Goal: Transaction & Acquisition: Purchase product/service

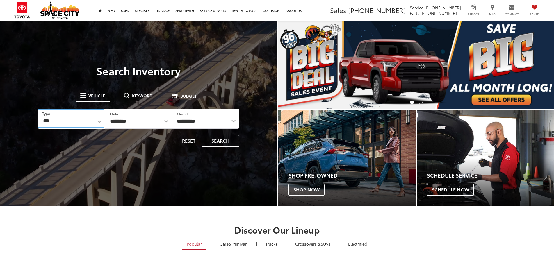
click at [83, 117] on select "*** *** **** *********" at bounding box center [71, 119] width 67 height 20
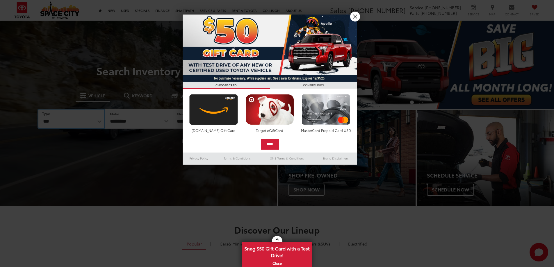
select select "******"
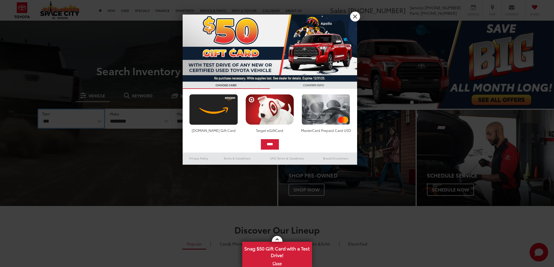
click at [38, 109] on select "*** *** **** *********" at bounding box center [71, 119] width 67 height 20
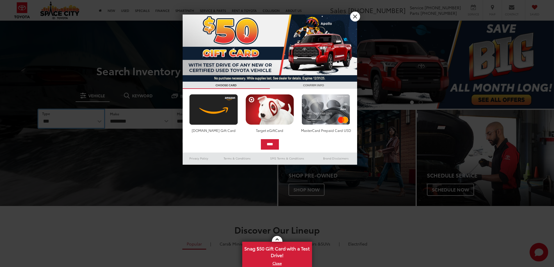
select select "******"
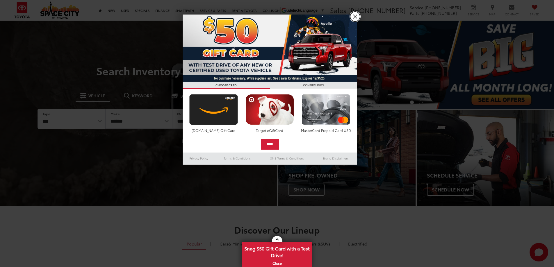
click at [357, 17] on link "X" at bounding box center [355, 17] width 10 height 10
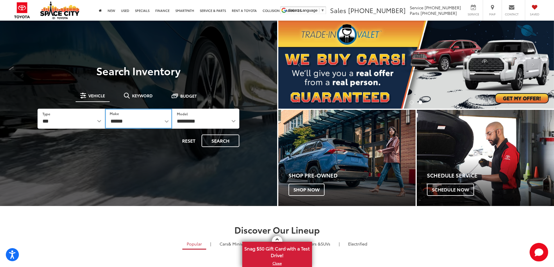
click at [161, 125] on select "******** ******" at bounding box center [138, 119] width 67 height 20
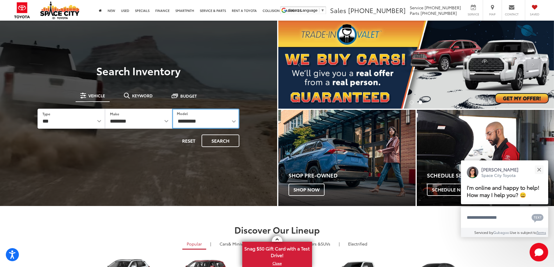
click at [216, 124] on select "**********" at bounding box center [205, 119] width 67 height 20
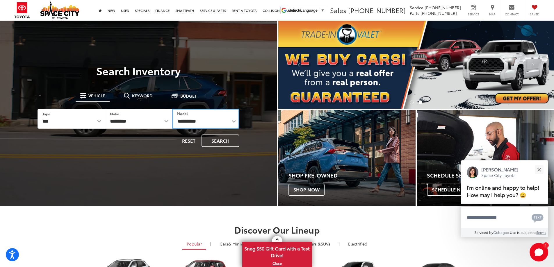
select select "**********"
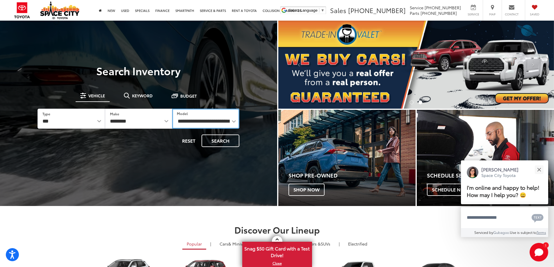
click at [172, 109] on select "**********" at bounding box center [205, 119] width 67 height 20
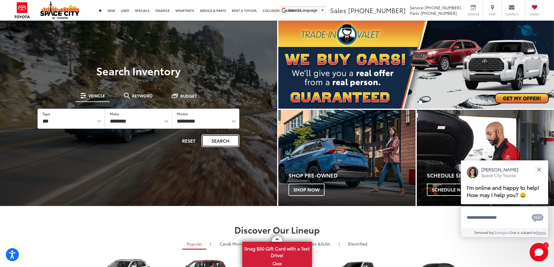
click at [223, 140] on button "Search" at bounding box center [221, 141] width 38 height 13
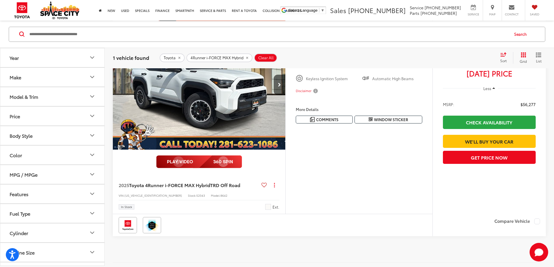
scroll to position [51, 0]
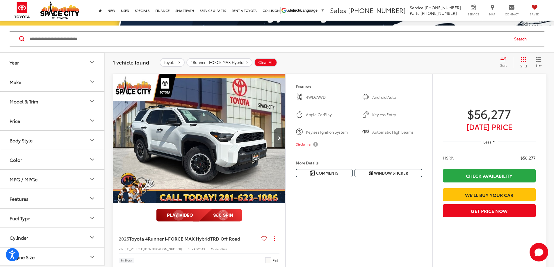
click at [73, 88] on button "Make" at bounding box center [52, 81] width 105 height 19
click at [73, 94] on div "Toyota (1)" at bounding box center [52, 107] width 90 height 32
click at [51, 140] on button "Model & Trim" at bounding box center [52, 138] width 105 height 19
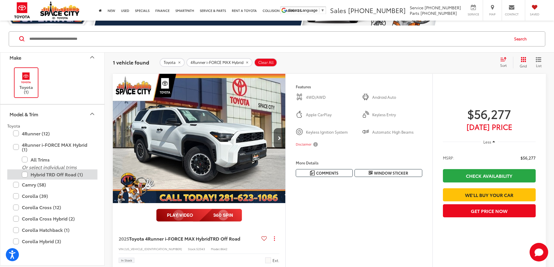
scroll to position [58, 0]
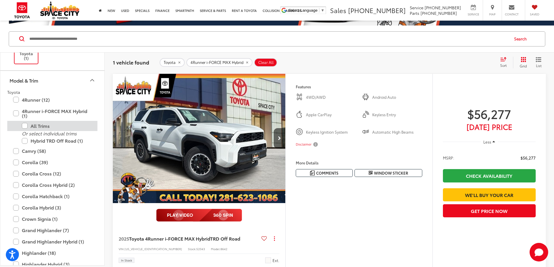
click at [54, 126] on label "All Trims" at bounding box center [57, 126] width 70 height 10
click at [58, 141] on label "Hybrid TRD Off Road (1)" at bounding box center [57, 141] width 70 height 10
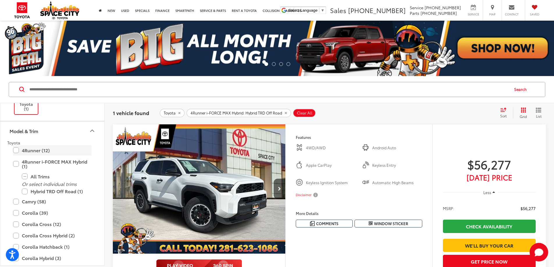
click at [35, 153] on label "4Runner (12)" at bounding box center [52, 151] width 79 height 10
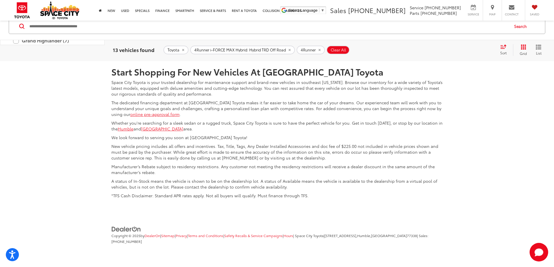
scroll to position [3027, 0]
click at [486, 23] on link "2" at bounding box center [490, 18] width 9 height 10
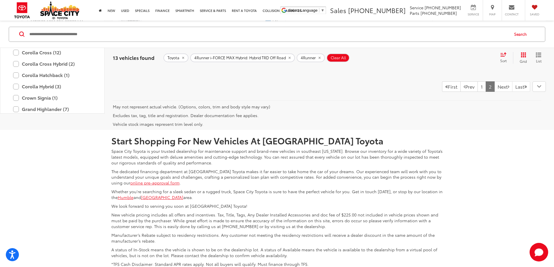
scroll to position [149, 0]
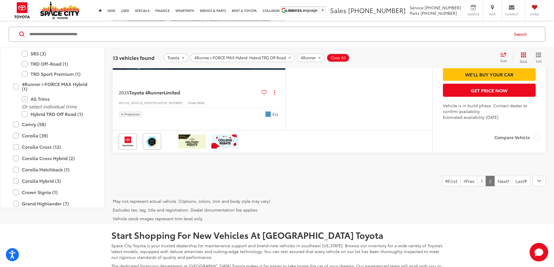
drag, startPoint x: 83, startPoint y: 207, endPoint x: 150, endPoint y: 142, distance: 93.2
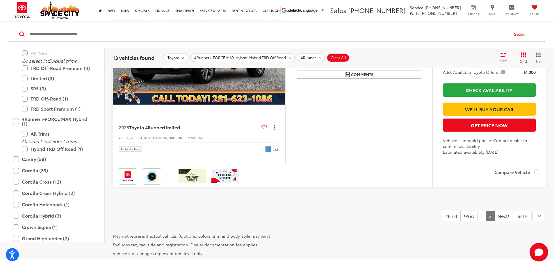
click at [291, 61] on button "4Runner i-FORCE MAX Hybrid: Hybrid TRD Off Road" at bounding box center [242, 57] width 105 height 9
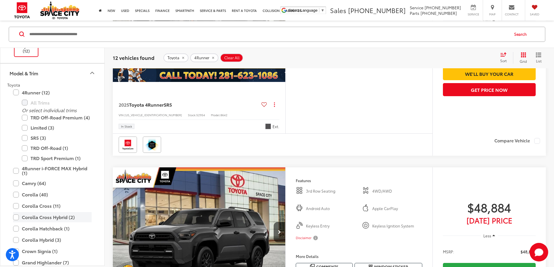
scroll to position [58, 0]
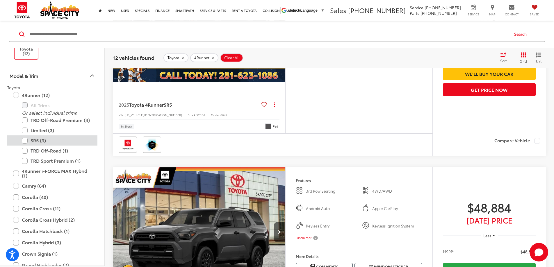
click at [54, 139] on label "SR5 (3)" at bounding box center [57, 141] width 70 height 10
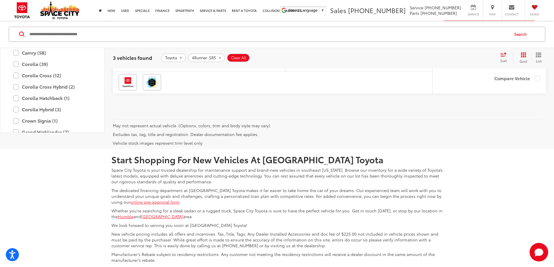
scroll to position [667, 0]
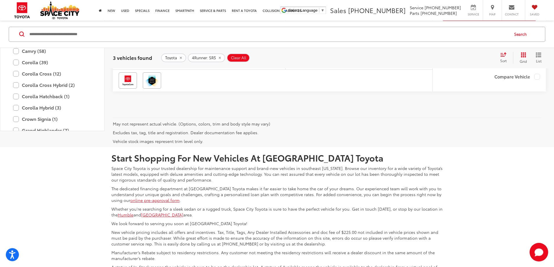
click at [159, 44] on span "Toyota 4Runner" at bounding box center [146, 40] width 35 height 7
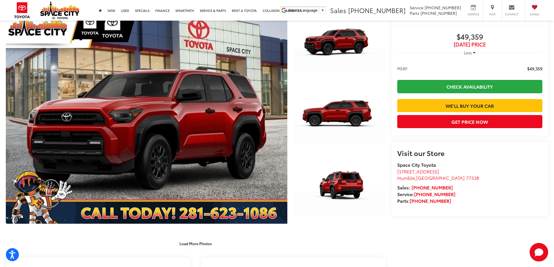
scroll to position [87, 0]
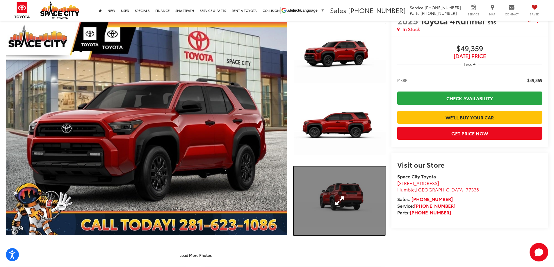
click at [332, 189] on link "Expand Photo 3" at bounding box center [340, 201] width 92 height 69
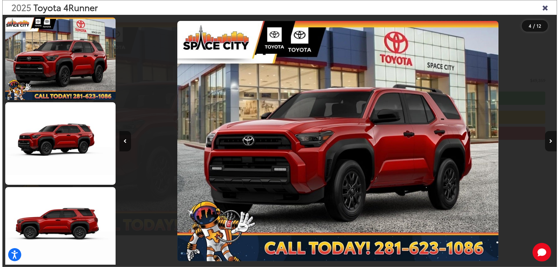
scroll to position [88, 0]
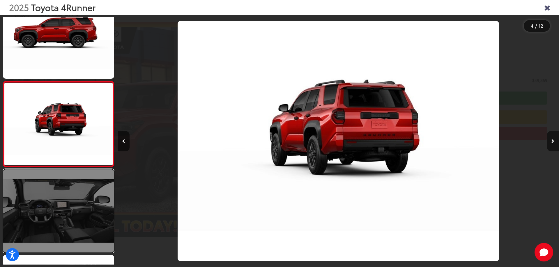
click at [84, 215] on link at bounding box center [58, 211] width 111 height 83
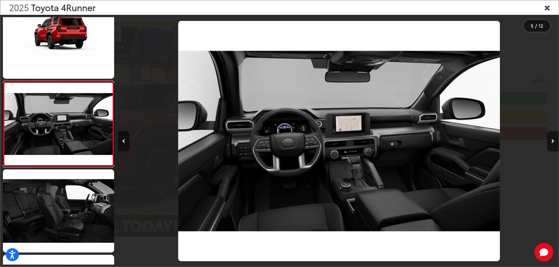
scroll to position [0, 1763]
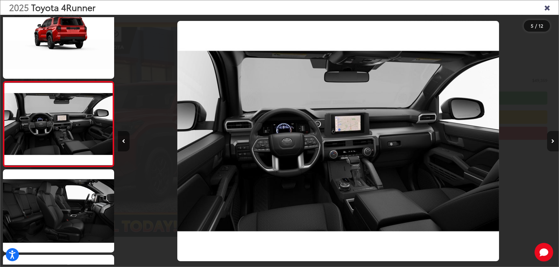
click at [552, 144] on button "Next image" at bounding box center [553, 141] width 12 height 20
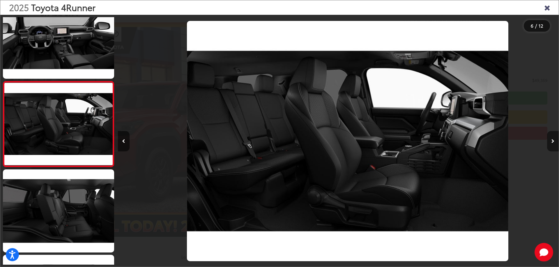
scroll to position [0, 2204]
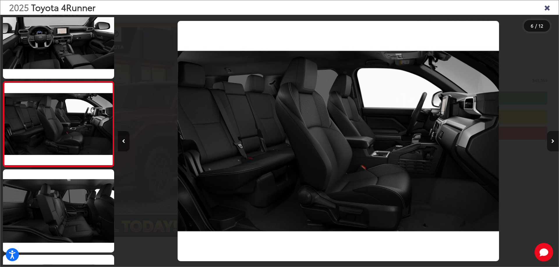
click at [552, 144] on button "Next image" at bounding box center [553, 141] width 12 height 20
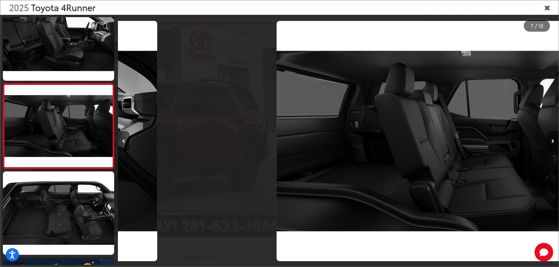
scroll to position [450, 0]
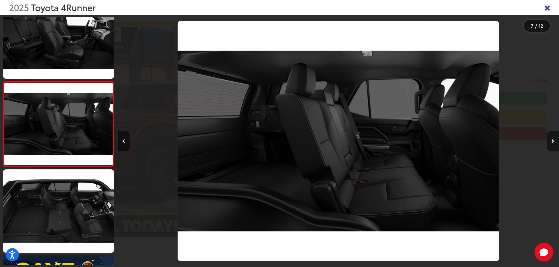
click at [552, 144] on button "Next image" at bounding box center [553, 141] width 12 height 20
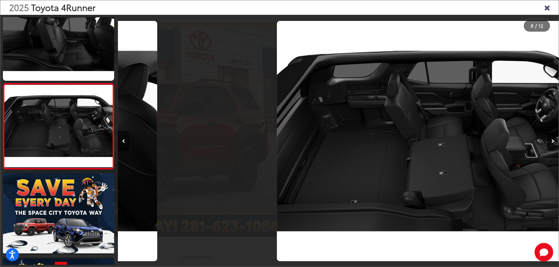
scroll to position [536, 0]
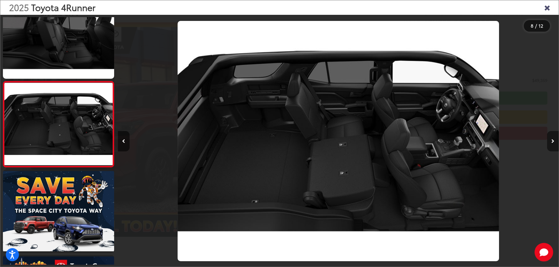
click at [552, 144] on button "Next image" at bounding box center [553, 141] width 12 height 20
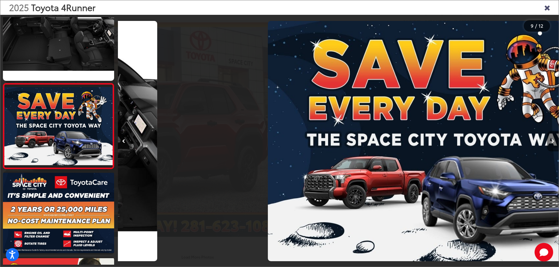
scroll to position [621, 0]
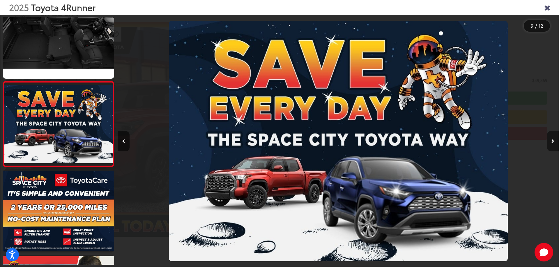
click at [552, 144] on button "Next image" at bounding box center [553, 141] width 12 height 20
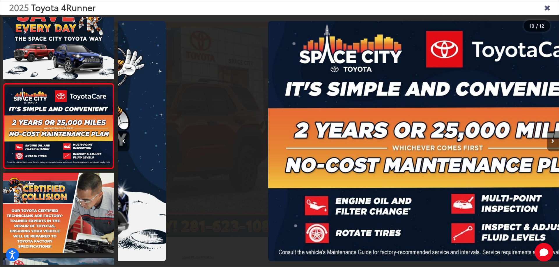
scroll to position [707, 0]
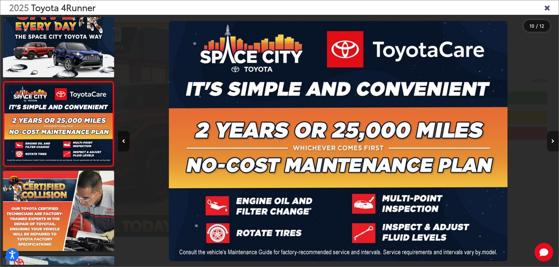
click at [552, 144] on button "Next image" at bounding box center [553, 141] width 12 height 20
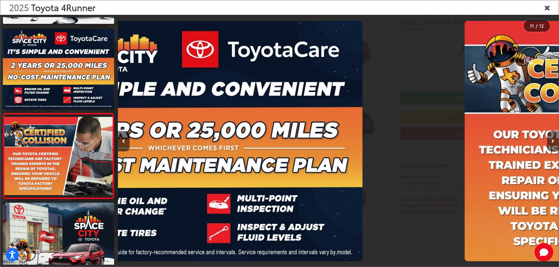
scroll to position [0, 0]
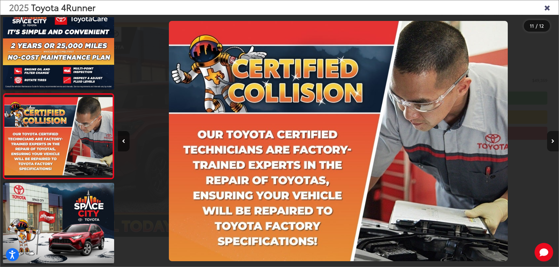
click at [552, 144] on button "Next image" at bounding box center [553, 141] width 12 height 20
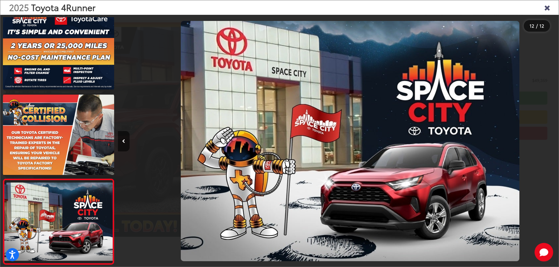
click at [552, 144] on div at bounding box center [503, 141] width 110 height 253
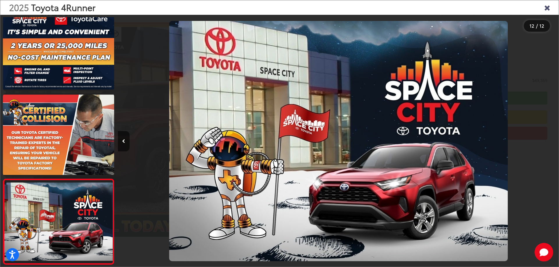
click at [552, 144] on div at bounding box center [503, 141] width 110 height 253
click at [549, 11] on icon "Close gallery" at bounding box center [547, 7] width 6 height 8
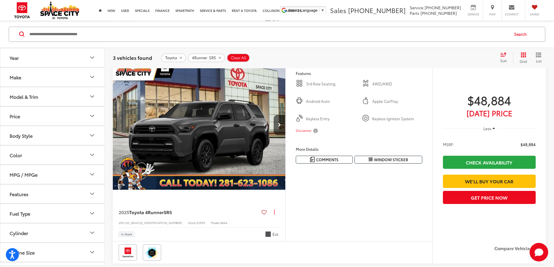
scroll to position [320, 0]
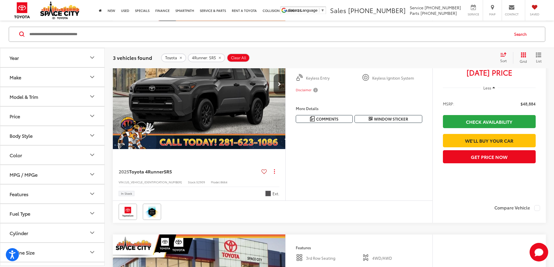
click at [258, 150] on img "2025 Toyota 4Runner SR5 0" at bounding box center [199, 85] width 173 height 130
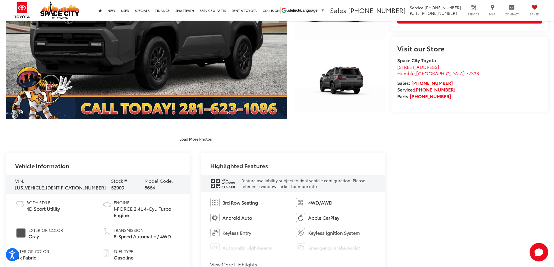
click at [392, 71] on div "Visit our Store Space City Toyota 19011 Highway 59 North Humble , TX 77338 Sale…" at bounding box center [470, 74] width 157 height 75
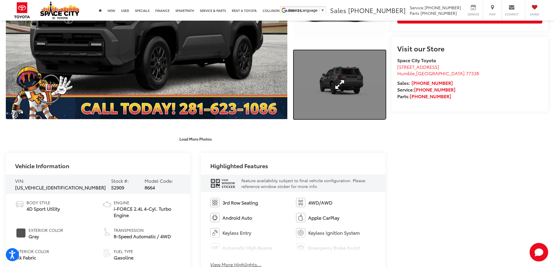
click at [358, 75] on link "Expand Photo 3" at bounding box center [340, 84] width 92 height 69
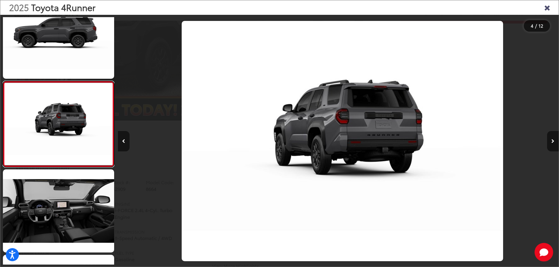
scroll to position [0, 1322]
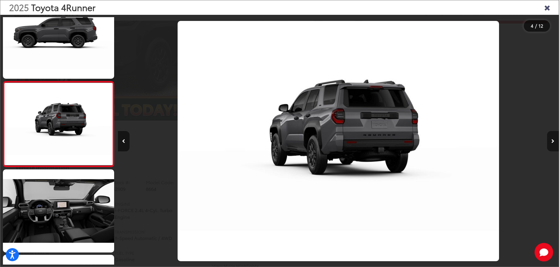
click at [554, 142] on button "Next image" at bounding box center [553, 141] width 12 height 20
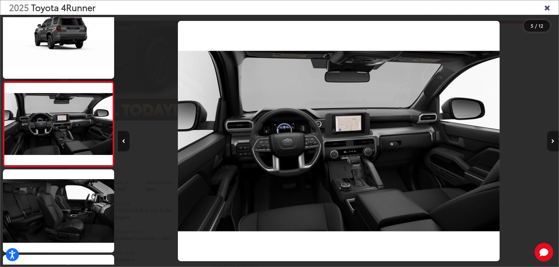
scroll to position [0, 1763]
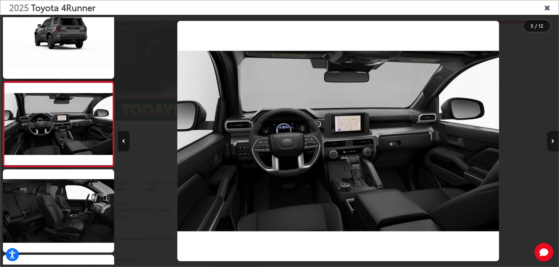
click at [554, 142] on button "Next image" at bounding box center [553, 141] width 12 height 20
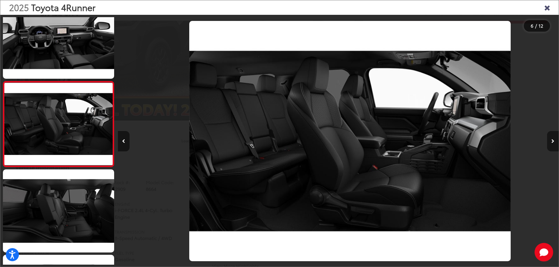
scroll to position [0, 2204]
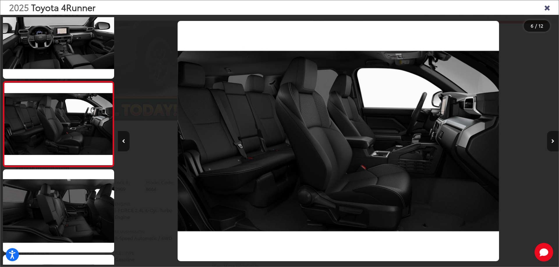
click at [554, 142] on button "Next image" at bounding box center [553, 141] width 12 height 20
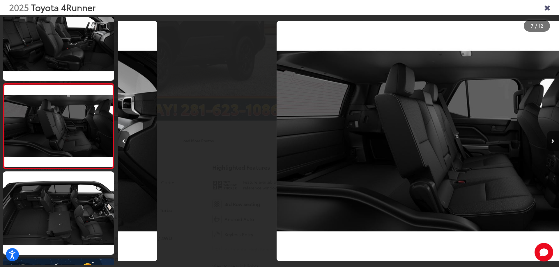
scroll to position [450, 0]
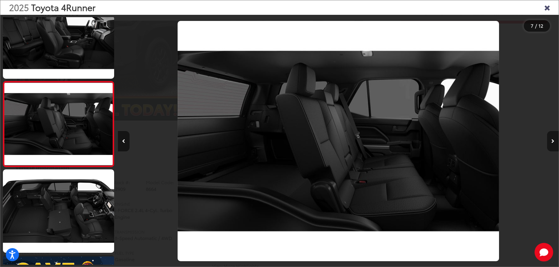
click at [554, 142] on button "Next image" at bounding box center [553, 141] width 12 height 20
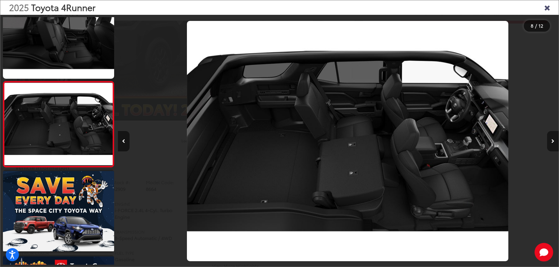
scroll to position [0, 3086]
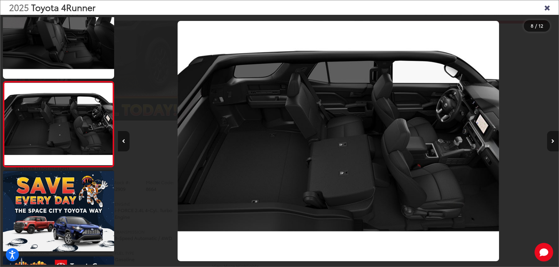
click at [554, 142] on button "Next image" at bounding box center [553, 141] width 12 height 20
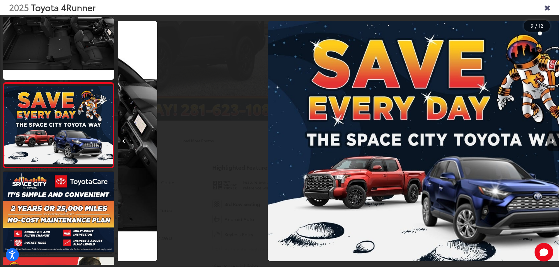
scroll to position [621, 0]
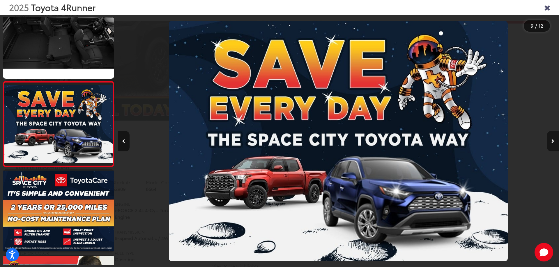
click at [554, 142] on button "Next image" at bounding box center [553, 141] width 12 height 20
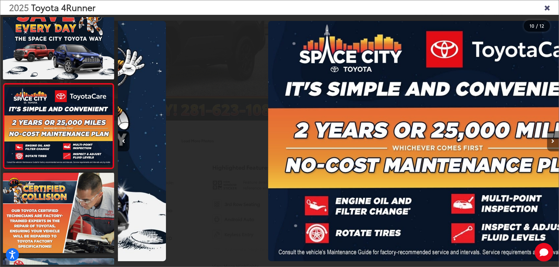
scroll to position [707, 0]
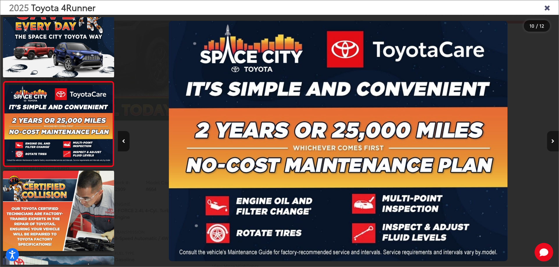
click at [554, 142] on button "Next image" at bounding box center [553, 141] width 12 height 20
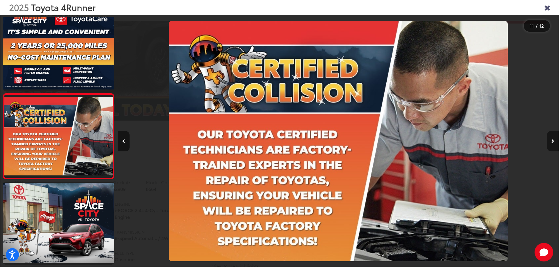
click at [554, 142] on button "Next image" at bounding box center [553, 141] width 12 height 20
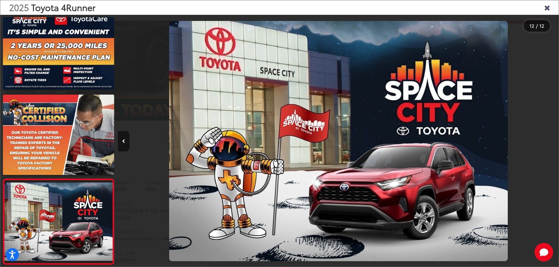
click at [547, 10] on icon "Close gallery" at bounding box center [547, 7] width 6 height 8
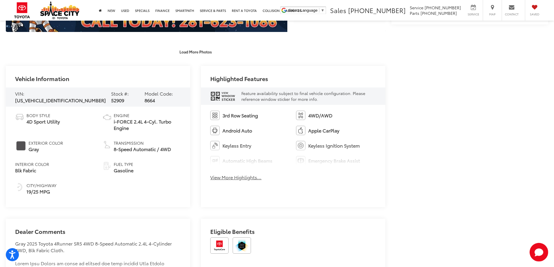
click at [235, 174] on button "View More Highlights..." at bounding box center [235, 177] width 51 height 7
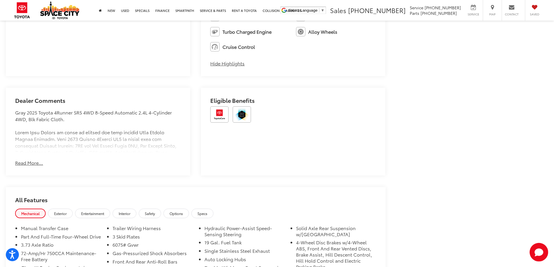
click at [32, 165] on button "Read More..." at bounding box center [29, 163] width 28 height 7
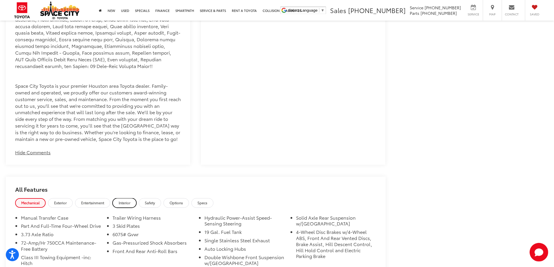
click at [116, 199] on link "Interior" at bounding box center [125, 204] width 24 height 10
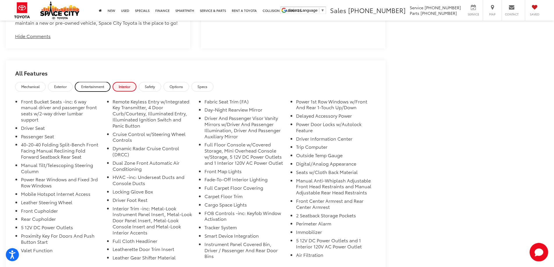
click at [84, 84] on span "Entertainment" at bounding box center [92, 86] width 23 height 5
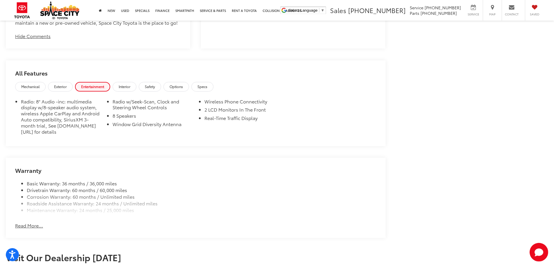
click at [210, 74] on h2 "All Features" at bounding box center [196, 72] width 380 height 22
click at [208, 84] on span "Specs" at bounding box center [203, 86] width 10 height 5
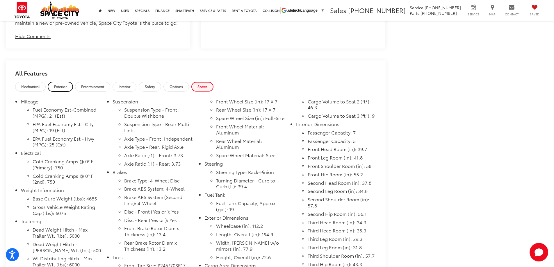
click at [66, 84] on span "Exterior" at bounding box center [60, 86] width 13 height 5
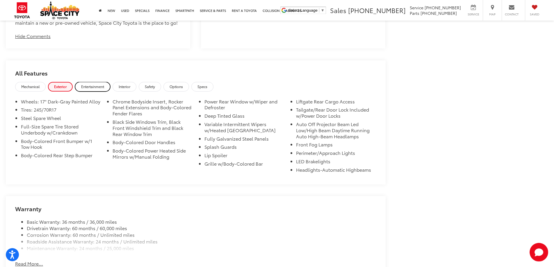
click at [85, 84] on span "Entertainment" at bounding box center [92, 86] width 23 height 5
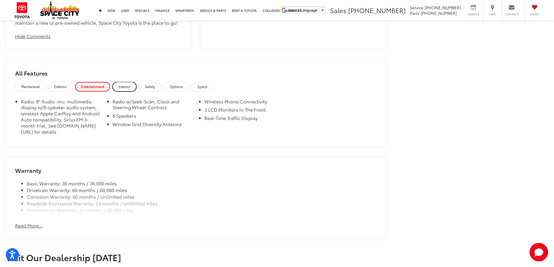
click at [118, 82] on link "Interior" at bounding box center [125, 87] width 24 height 10
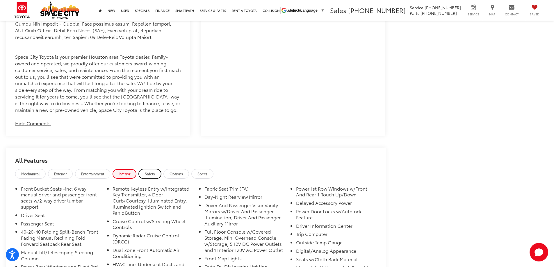
click at [151, 171] on span "Safety" at bounding box center [150, 173] width 10 height 5
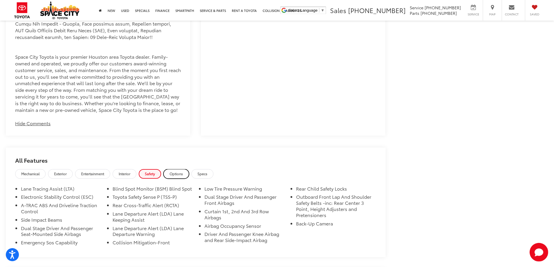
click at [189, 169] on link "Options" at bounding box center [177, 174] width 26 height 10
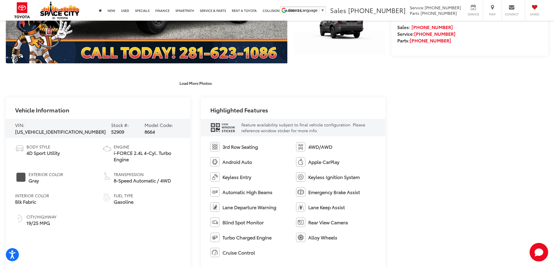
scroll to position [58, 0]
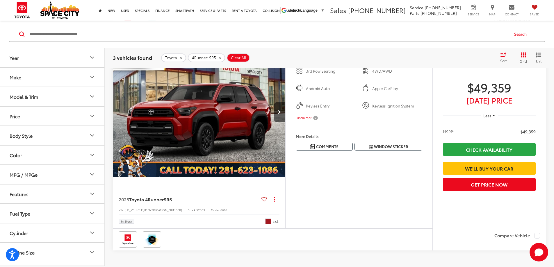
scroll to position [550, 0]
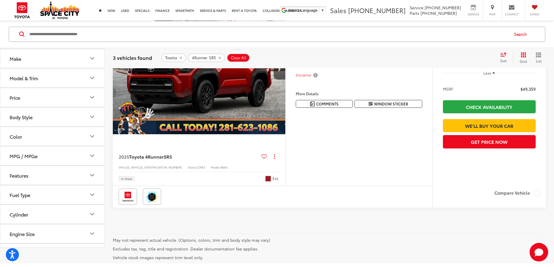
click at [0, 0] on div "Red 2025 Toyota 4Runner SR5 4WD 8-Speed Automatic 2.4L 4-Cylinder 4WD, Blk Fabr…" at bounding box center [0, 0] width 0 height 0
click at [0, 0] on div "Dealer Comments Red 2025 Toyota 4Runner SR5 4WD 8-Speed Automatic 2.4L 4-Cylind…" at bounding box center [0, 0] width 0 height 0
click at [0, 0] on button "More..." at bounding box center [0, 0] width 0 height 0
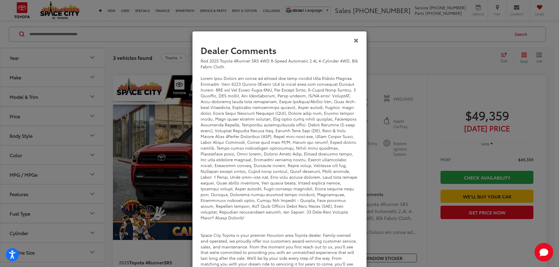
click at [355, 41] on icon "Close" at bounding box center [356, 40] width 5 height 6
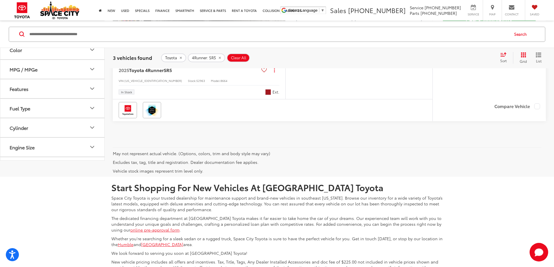
scroll to position [638, 0]
click at [443, 29] on capital-one-entry-button at bounding box center [443, 29] width 0 height 0
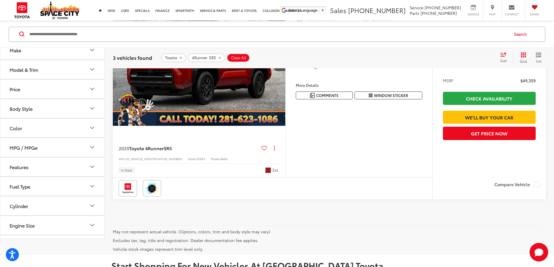
scroll to position [580, 0]
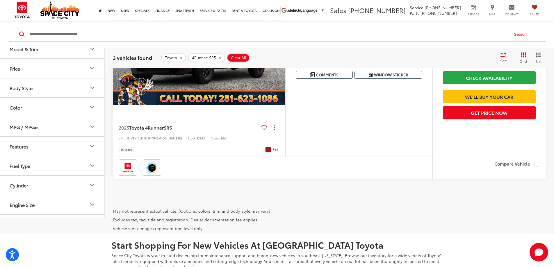
click at [443, 87] on capital-one-entry-button at bounding box center [443, 87] width 0 height 0
